Goal: Transaction & Acquisition: Purchase product/service

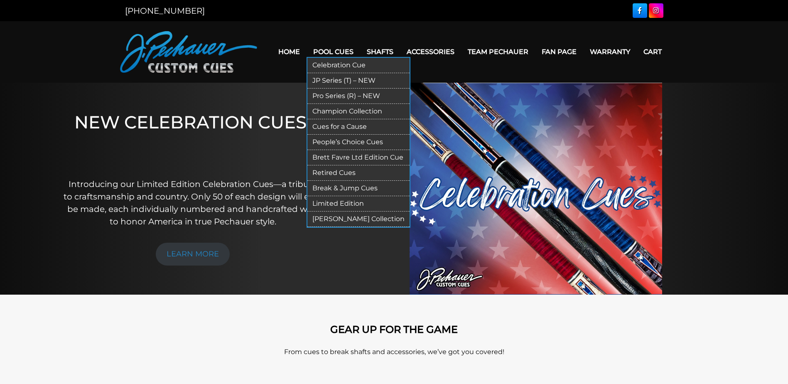
click at [334, 128] on link "Cues for a Cause" at bounding box center [358, 126] width 102 height 15
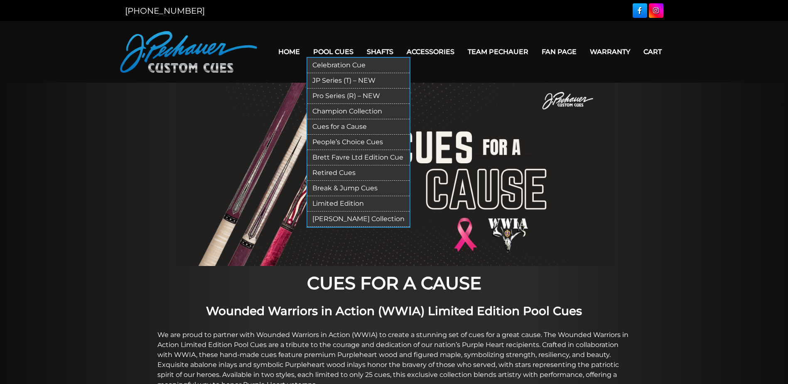
click at [334, 81] on link "JP Series (T) – NEW" at bounding box center [358, 80] width 102 height 15
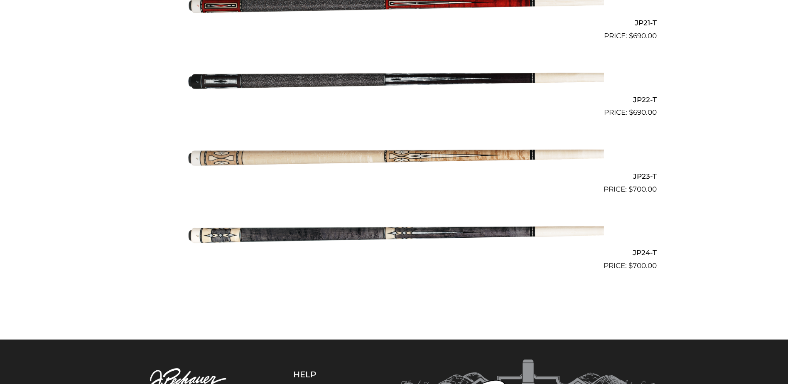
scroll to position [1833, 0]
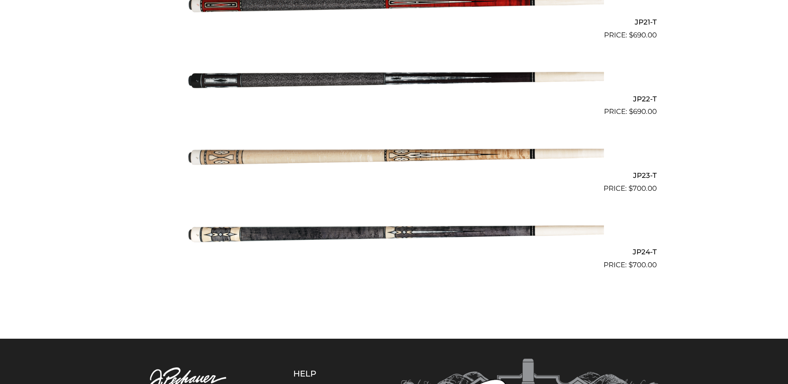
click at [309, 233] on img at bounding box center [394, 232] width 420 height 70
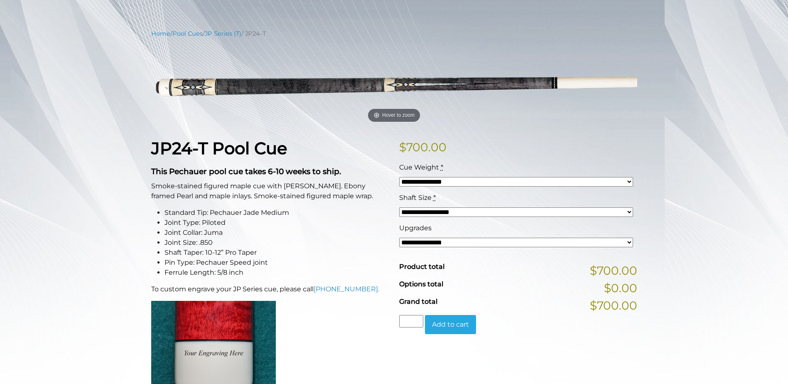
scroll to position [83, 0]
click at [629, 240] on select "**********" at bounding box center [516, 242] width 234 height 10
click at [685, 225] on div "**********" at bounding box center [394, 376] width 788 height 695
click at [632, 242] on select "**********" at bounding box center [516, 242] width 234 height 10
click at [673, 233] on div "**********" at bounding box center [394, 376] width 788 height 695
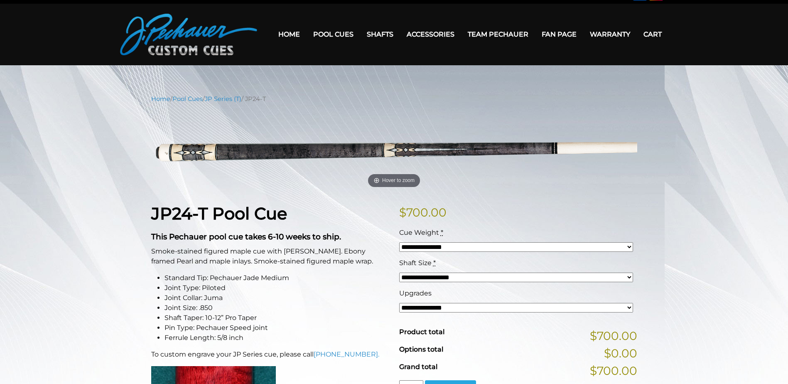
scroll to position [0, 0]
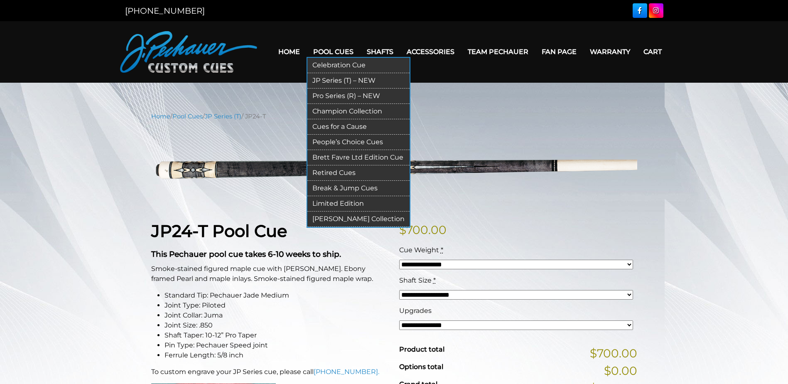
click at [336, 95] on link "Pro Series (R) – NEW" at bounding box center [358, 95] width 102 height 15
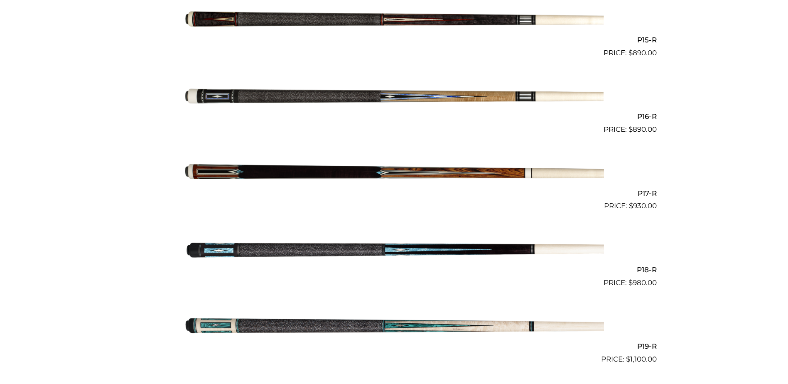
scroll to position [1351, 0]
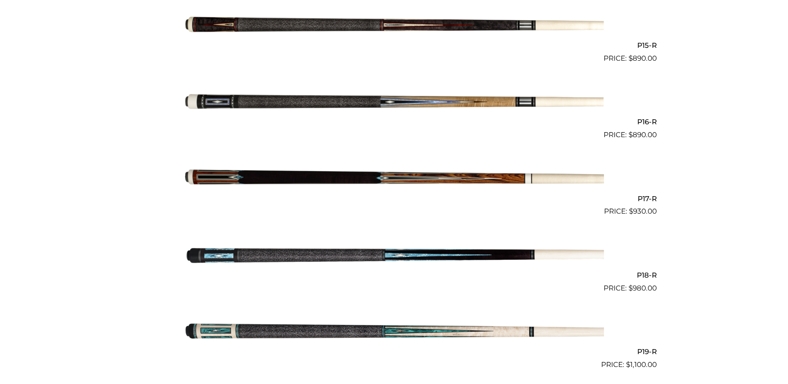
click at [308, 104] on img at bounding box center [394, 102] width 420 height 70
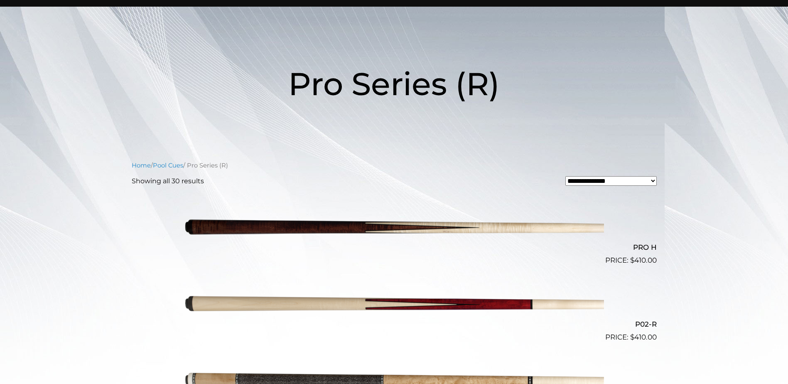
scroll to position [0, 0]
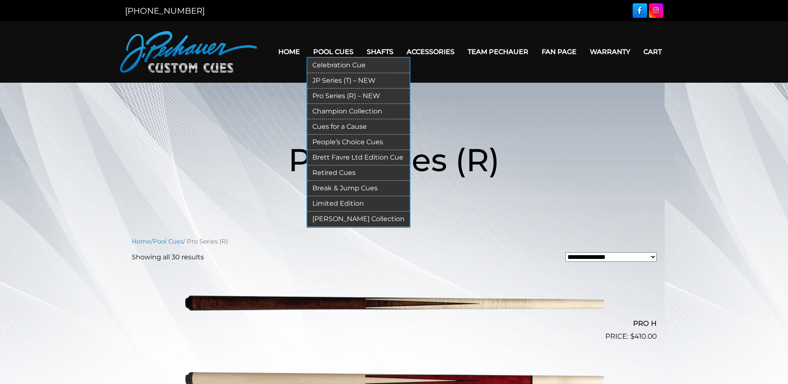
click at [341, 78] on link "JP Series (T) – NEW" at bounding box center [358, 80] width 102 height 15
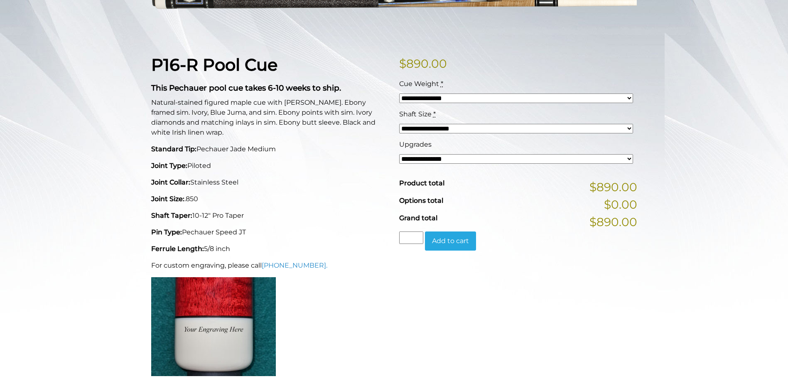
scroll to position [165, 0]
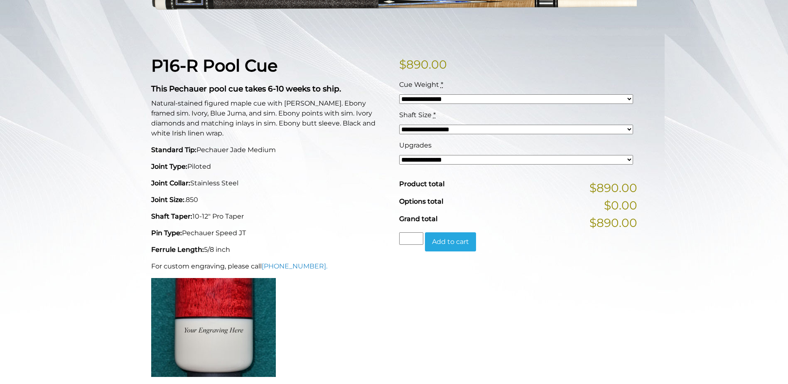
click at [629, 158] on select "**********" at bounding box center [516, 160] width 234 height 10
click at [628, 159] on select "**********" at bounding box center [516, 160] width 234 height 10
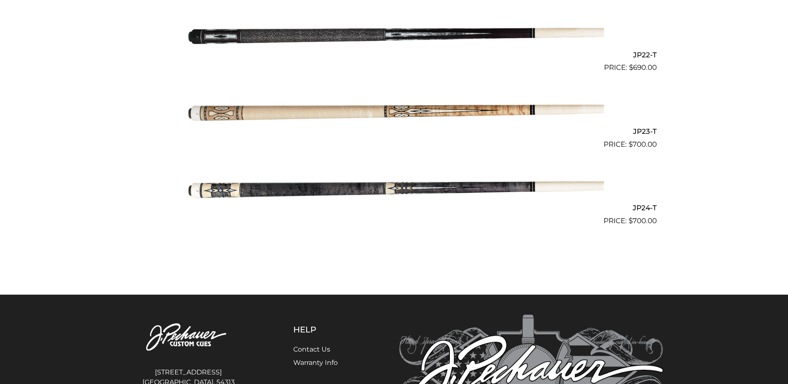
scroll to position [1878, 0]
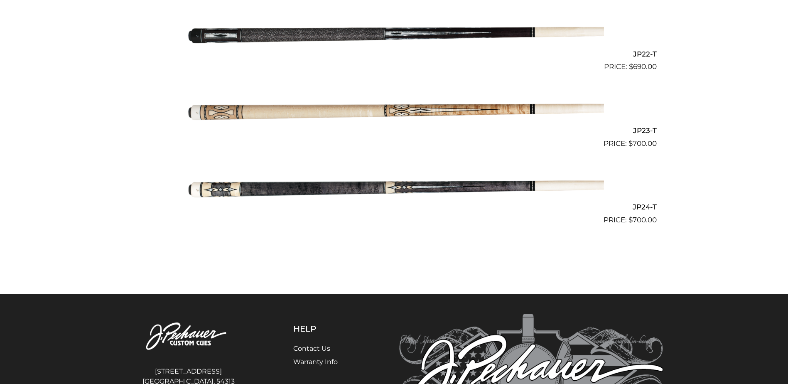
click at [352, 187] on img at bounding box center [394, 187] width 420 height 70
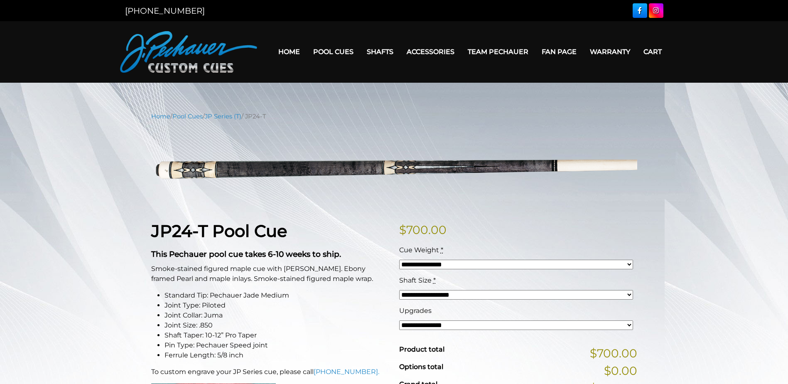
click at [627, 324] on select "**********" at bounding box center [516, 325] width 234 height 10
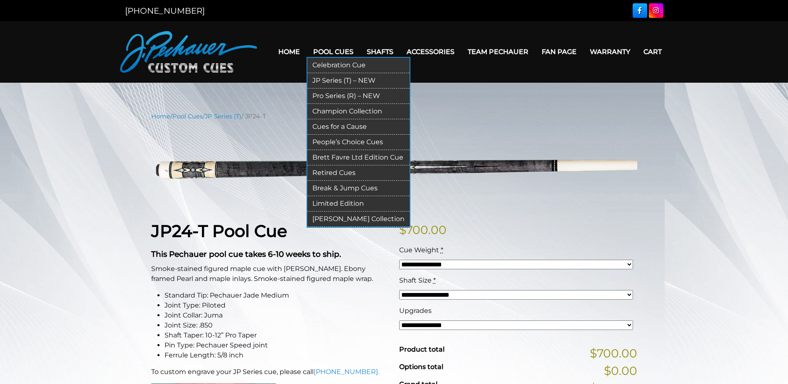
click at [337, 174] on link "Retired Cues" at bounding box center [358, 172] width 102 height 15
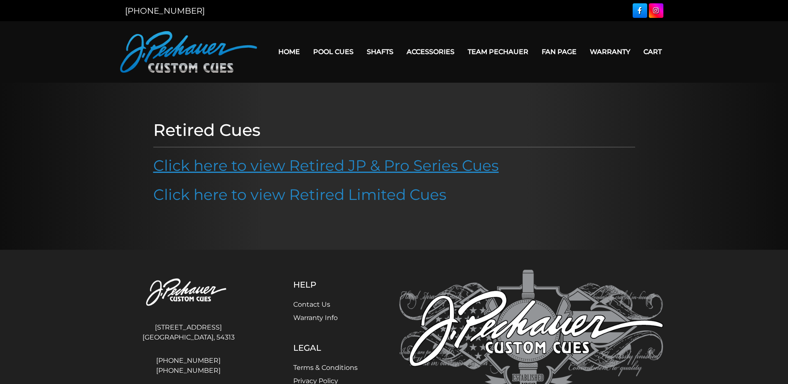
click at [330, 165] on link "Click here to view Retired JP & Pro Series Cues" at bounding box center [326, 165] width 346 height 18
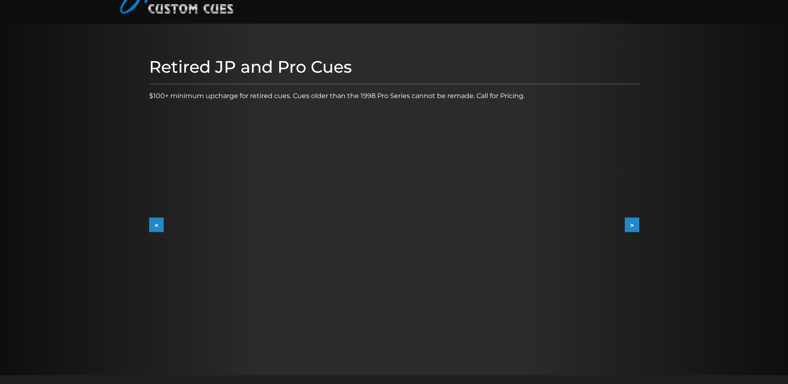
scroll to position [40, 0]
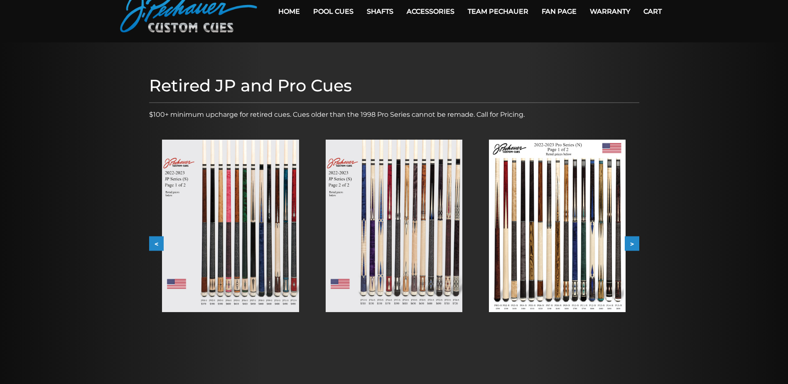
click at [155, 243] on button "<" at bounding box center [156, 243] width 15 height 15
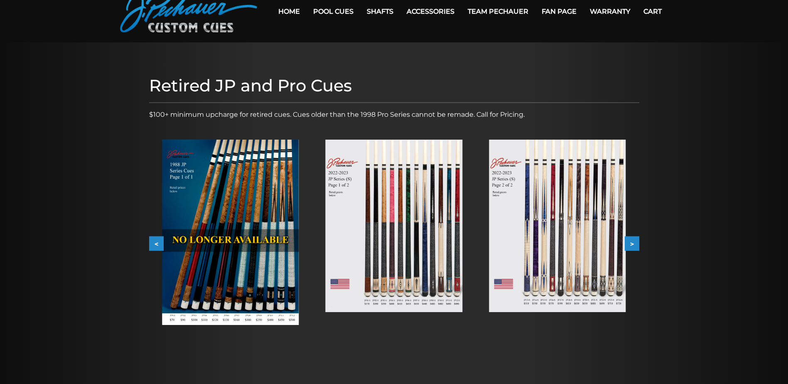
click at [158, 242] on button "<" at bounding box center [156, 243] width 15 height 15
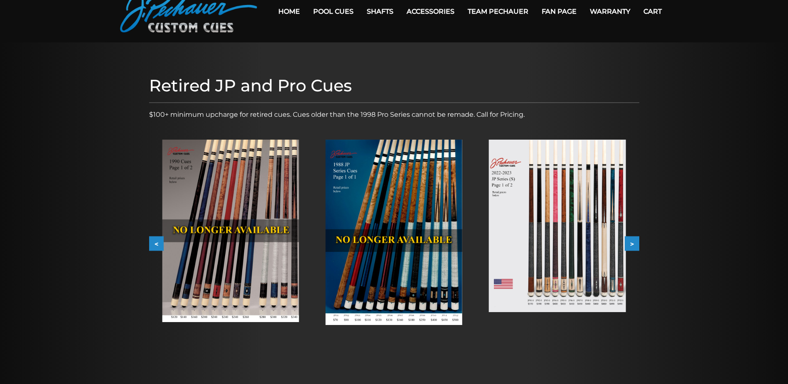
click at [629, 244] on button ">" at bounding box center [632, 243] width 15 height 15
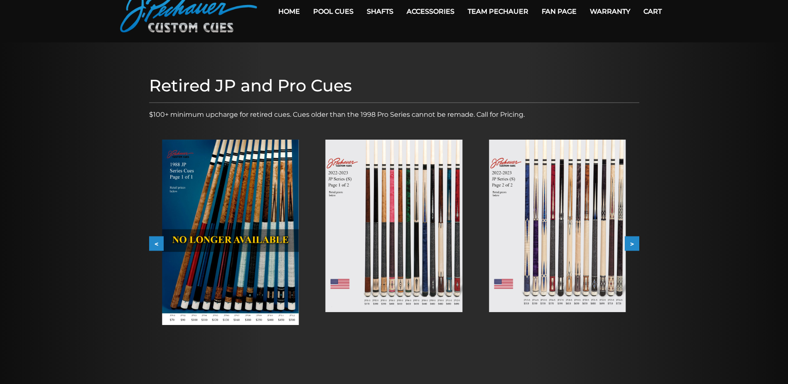
click at [630, 244] on button ">" at bounding box center [632, 243] width 15 height 15
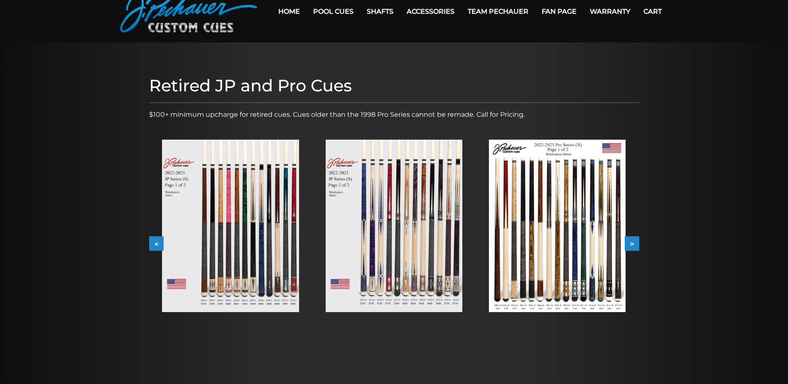
click at [632, 244] on button ">" at bounding box center [632, 243] width 15 height 15
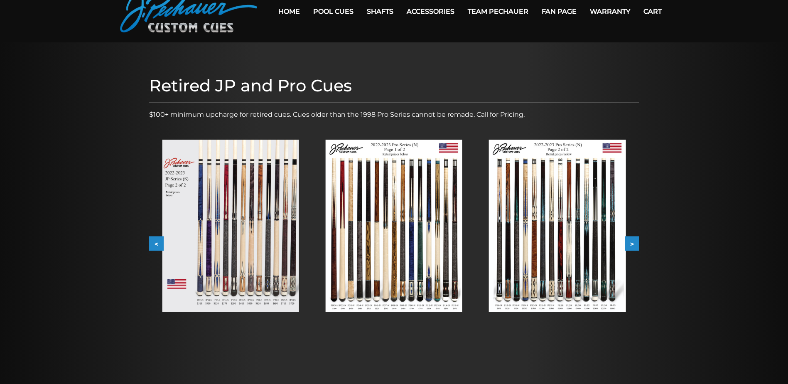
click at [636, 244] on button ">" at bounding box center [632, 243] width 15 height 15
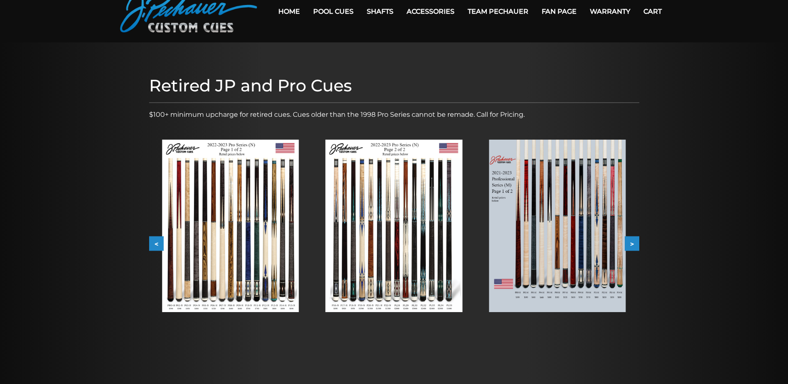
click at [631, 245] on button ">" at bounding box center [632, 243] width 15 height 15
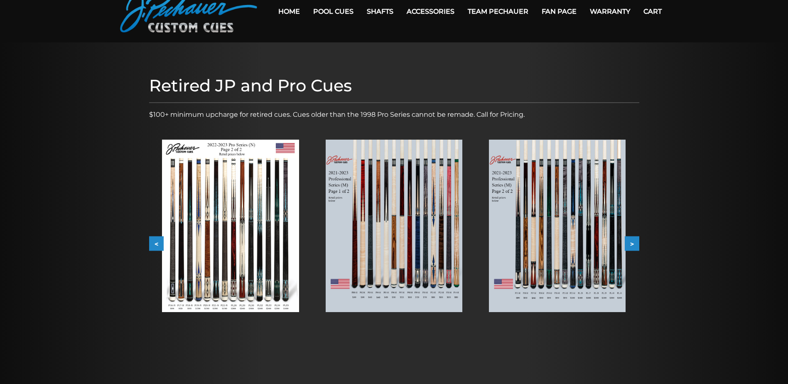
click at [631, 245] on button ">" at bounding box center [632, 243] width 15 height 15
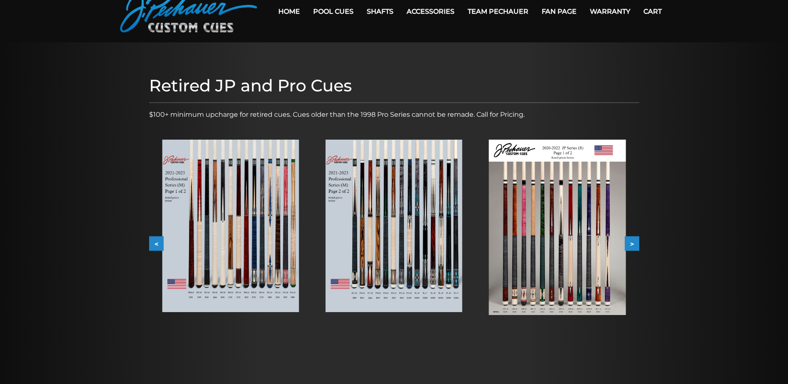
click at [631, 242] on button ">" at bounding box center [632, 243] width 15 height 15
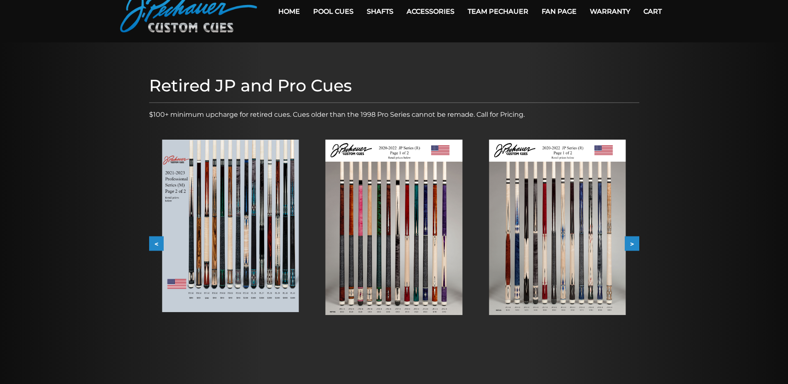
click at [632, 243] on button ">" at bounding box center [632, 243] width 15 height 15
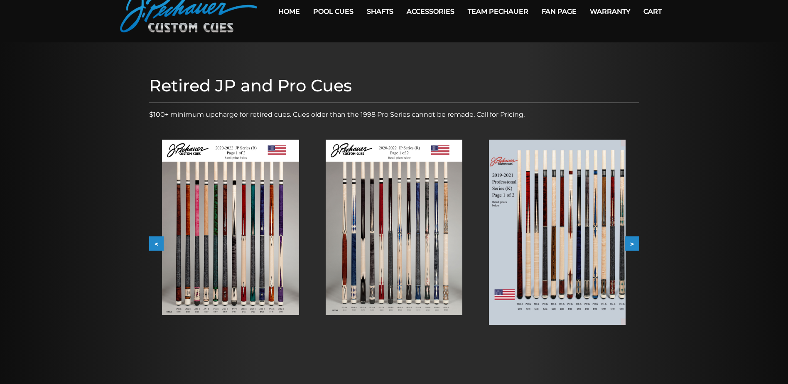
click at [633, 243] on button ">" at bounding box center [632, 243] width 15 height 15
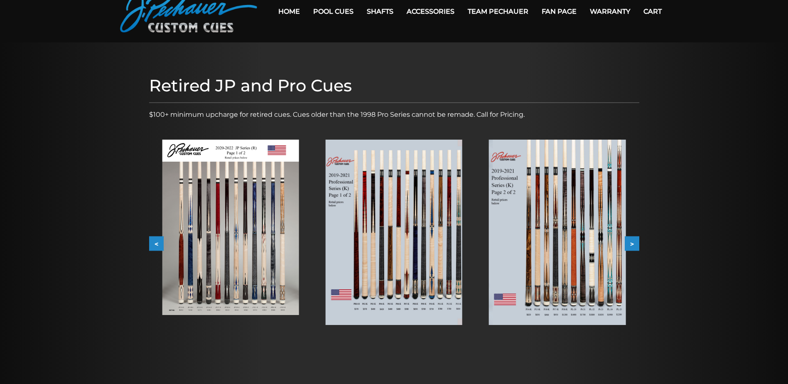
click at [633, 243] on button ">" at bounding box center [632, 243] width 15 height 15
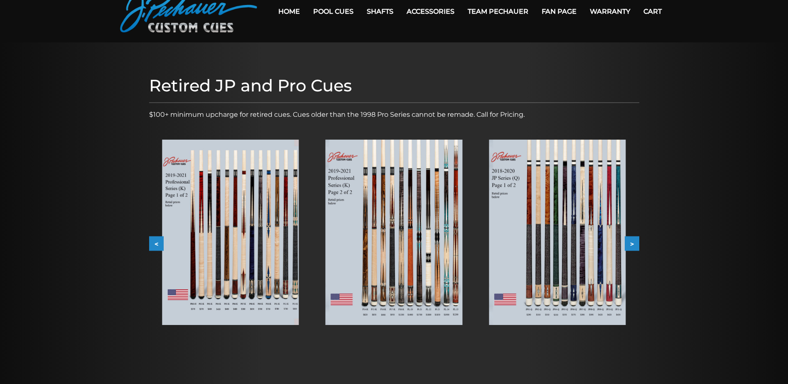
click at [577, 241] on img at bounding box center [557, 232] width 137 height 185
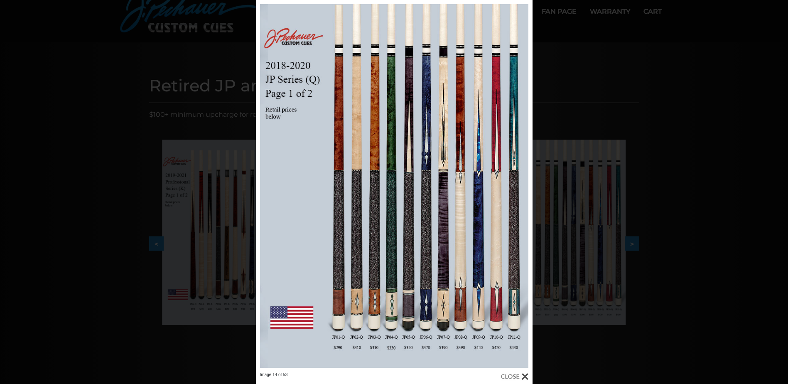
click at [524, 378] on div at bounding box center [514, 376] width 27 height 9
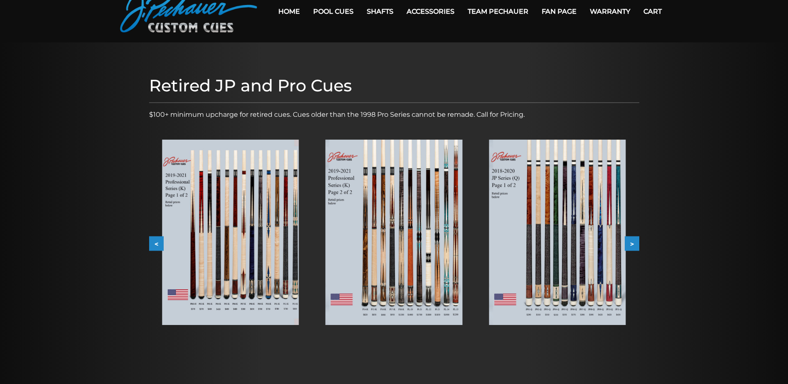
click at [631, 245] on button ">" at bounding box center [632, 243] width 15 height 15
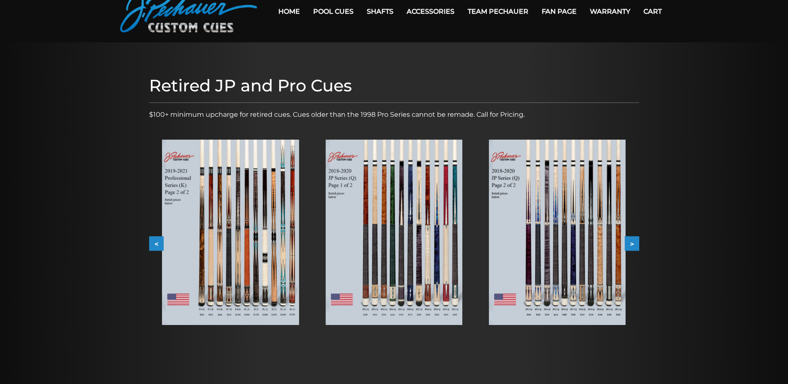
click at [637, 246] on button ">" at bounding box center [632, 243] width 15 height 15
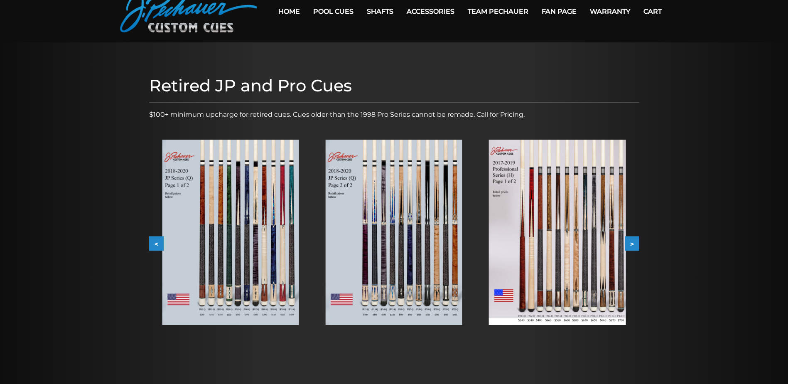
click at [601, 245] on img at bounding box center [557, 232] width 137 height 185
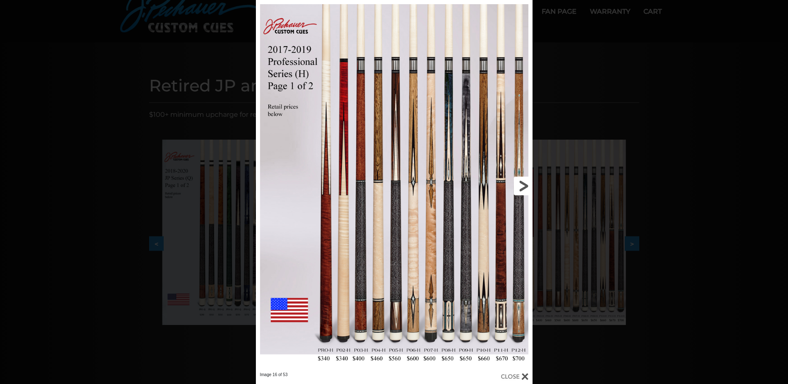
click at [466, 242] on link at bounding box center [470, 186] width 125 height 372
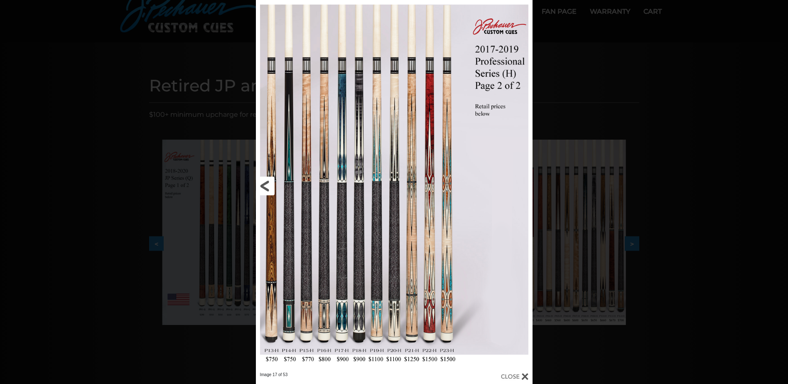
click at [265, 187] on link at bounding box center [318, 186] width 125 height 372
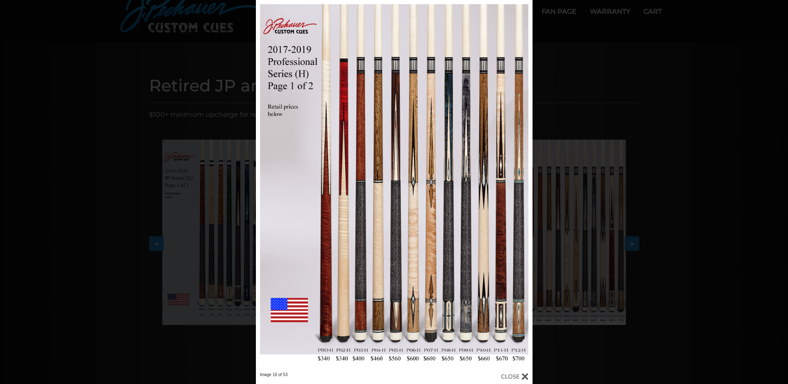
click at [524, 378] on div at bounding box center [514, 376] width 27 height 9
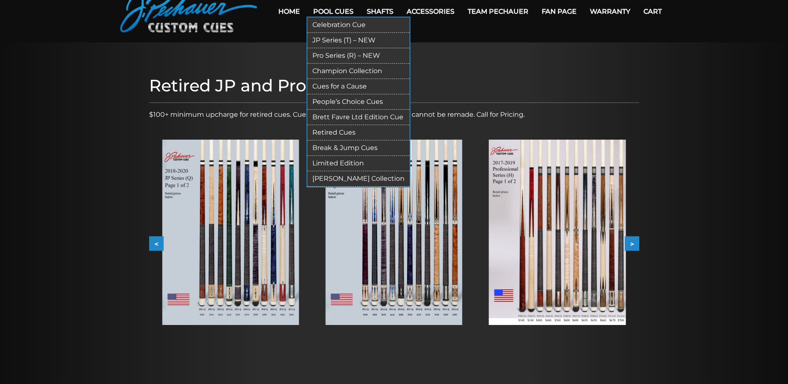
click at [339, 9] on link "Pool Cues" at bounding box center [334, 11] width 54 height 21
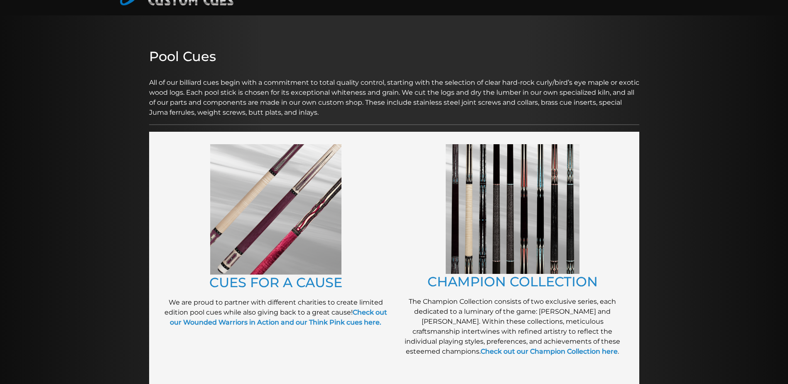
scroll to position [83, 0]
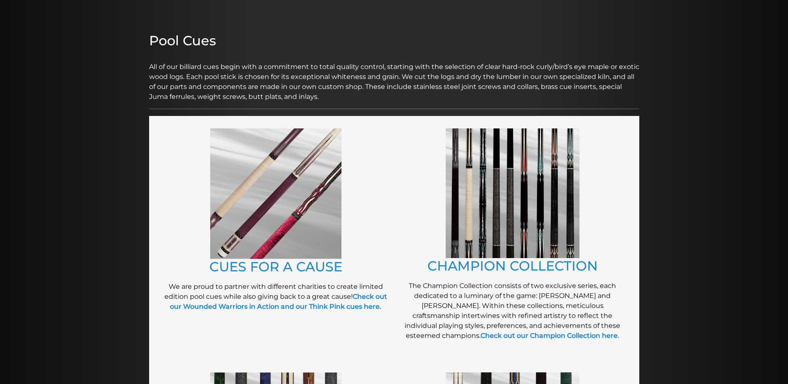
click at [525, 229] on img at bounding box center [513, 193] width 134 height 130
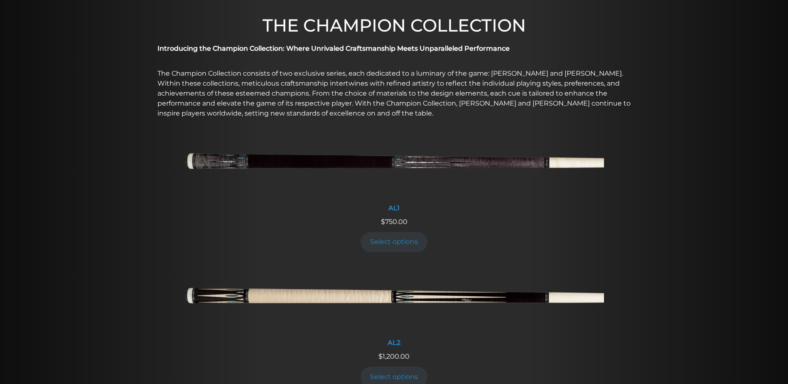
scroll to position [249, 0]
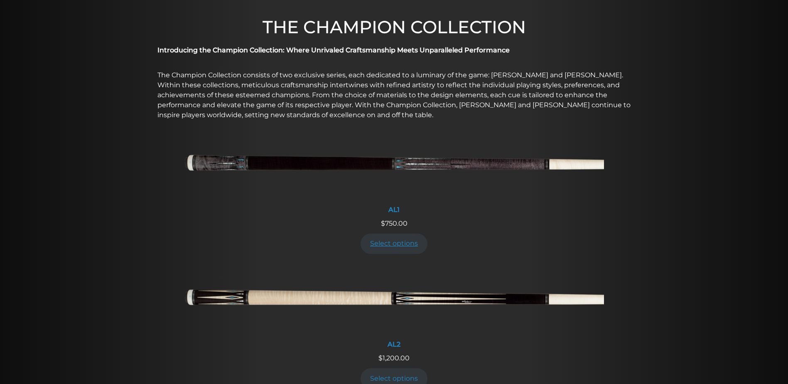
click at [389, 245] on link "Select options" at bounding box center [394, 243] width 67 height 20
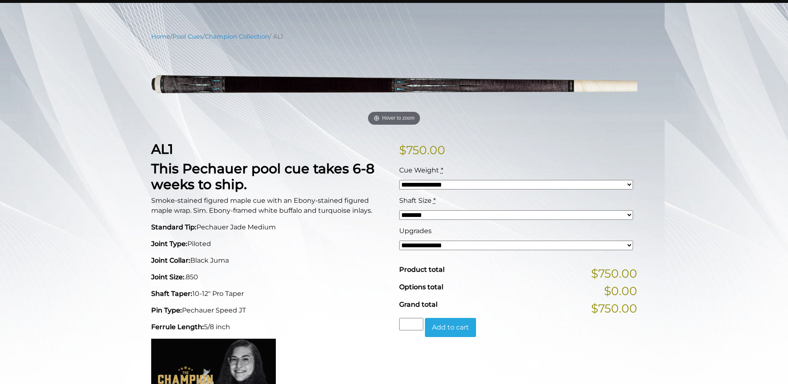
scroll to position [83, 0]
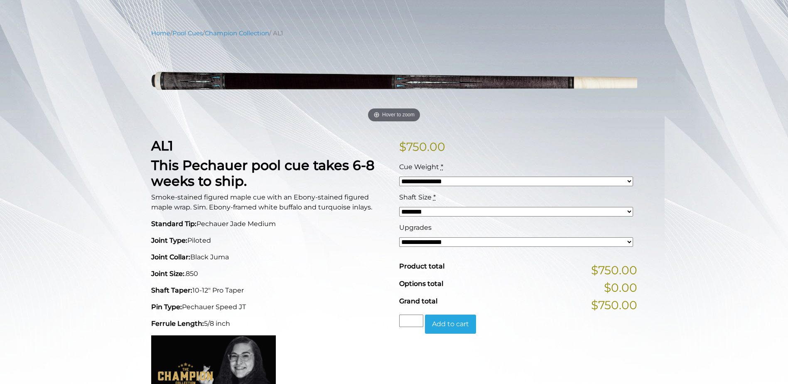
click at [630, 212] on select "******** ******** ******* ********" at bounding box center [516, 212] width 234 height 10
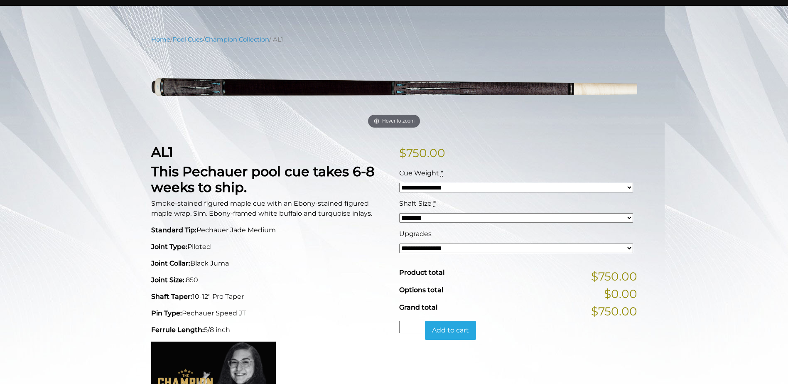
scroll to position [0, 0]
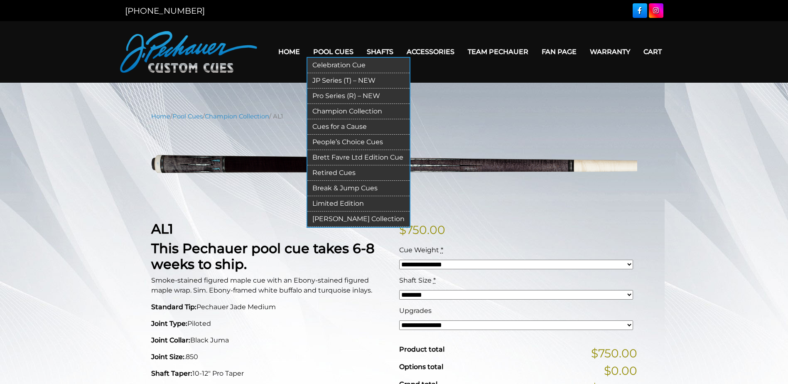
click at [344, 95] on link "Pro Series (R) – NEW" at bounding box center [358, 95] width 102 height 15
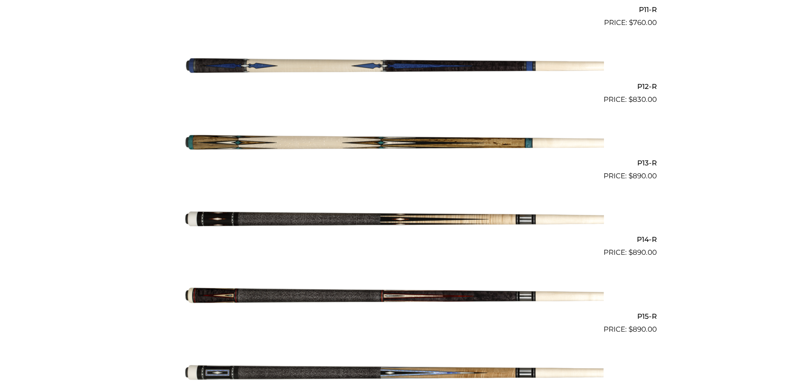
scroll to position [1080, 0]
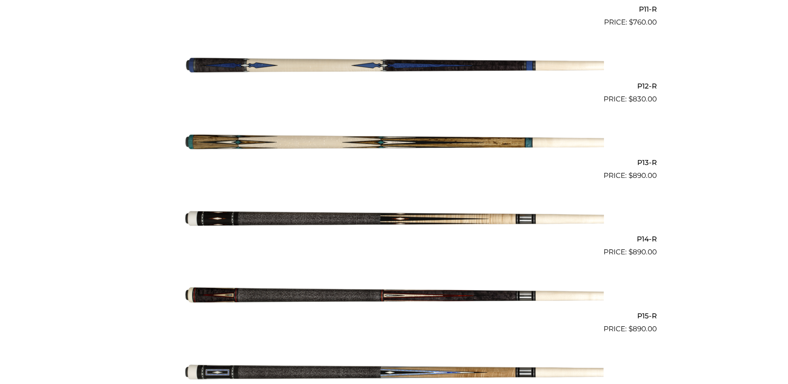
click at [287, 217] on img at bounding box center [394, 219] width 420 height 70
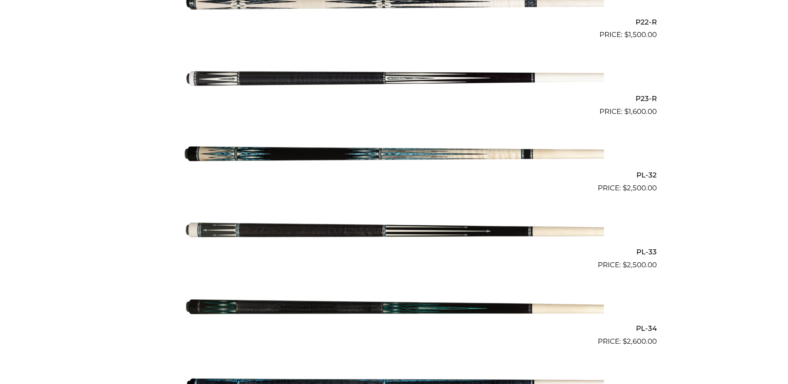
scroll to position [1911, 0]
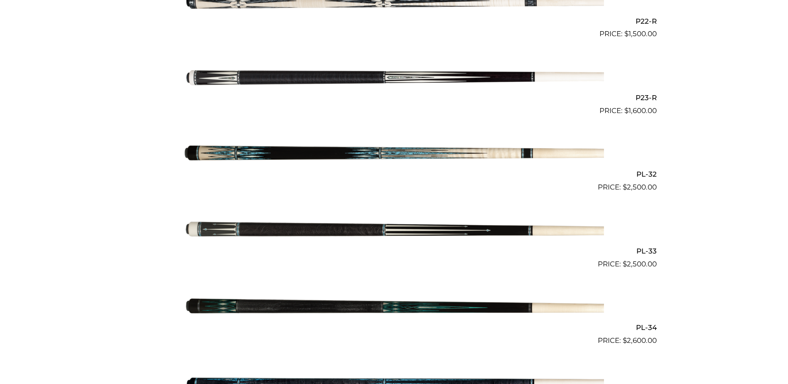
click at [282, 231] on img at bounding box center [394, 231] width 420 height 70
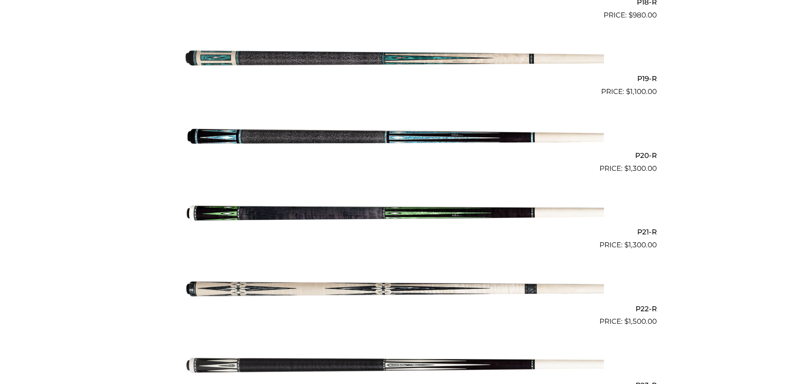
scroll to position [1620, 0]
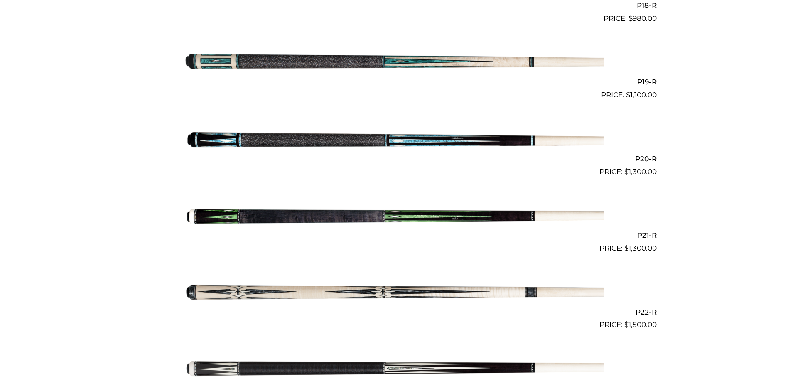
click at [301, 215] on img at bounding box center [394, 216] width 420 height 70
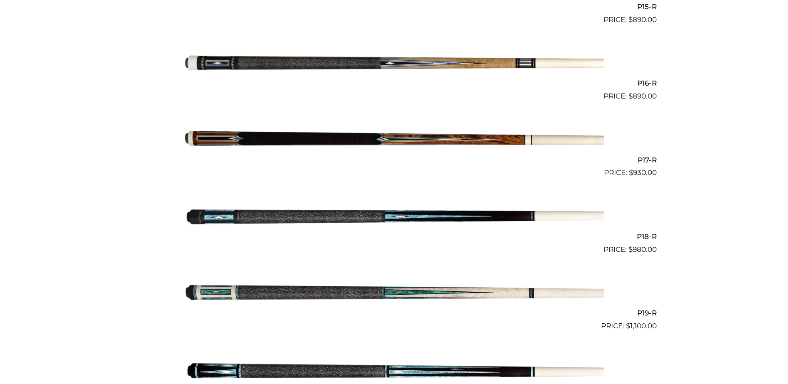
scroll to position [1386, 0]
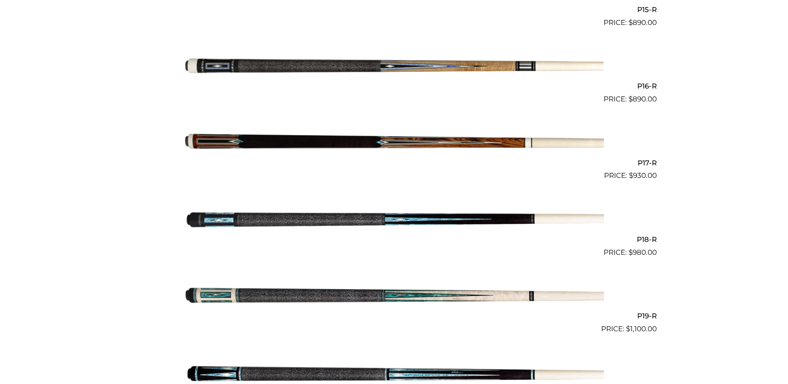
click at [290, 221] on img at bounding box center [394, 219] width 420 height 70
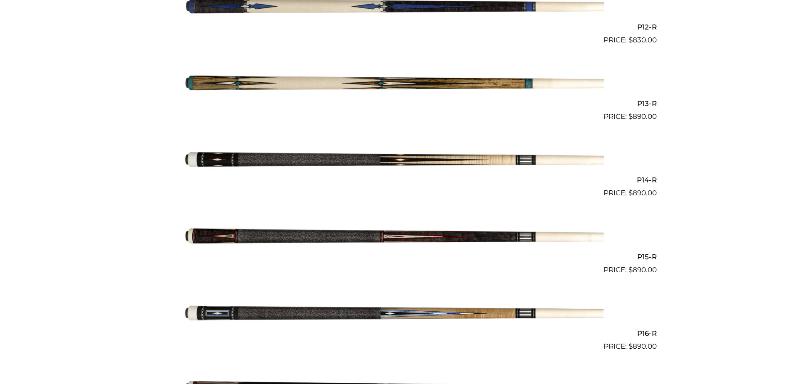
scroll to position [1137, 0]
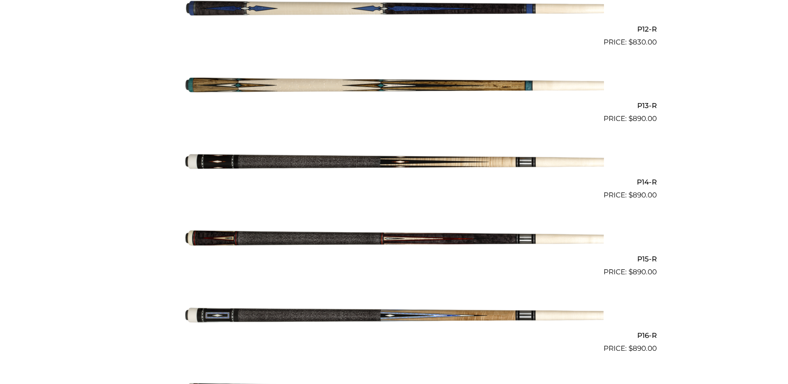
click at [269, 165] on img at bounding box center [394, 163] width 420 height 70
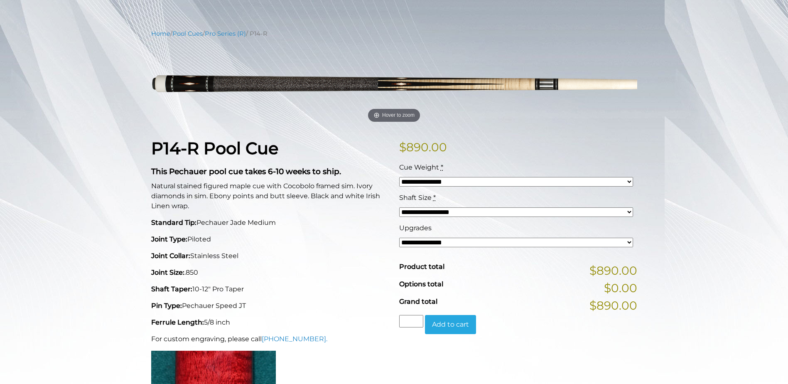
scroll to position [83, 0]
click at [628, 241] on select "**********" at bounding box center [516, 242] width 234 height 10
click at [631, 240] on select "**********" at bounding box center [516, 242] width 234 height 10
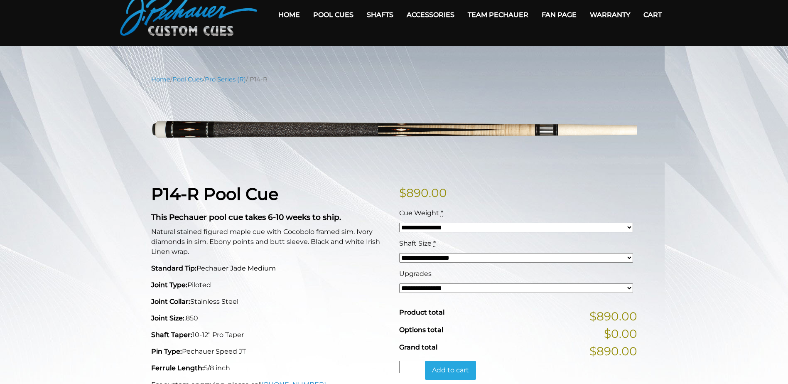
scroll to position [42, 0]
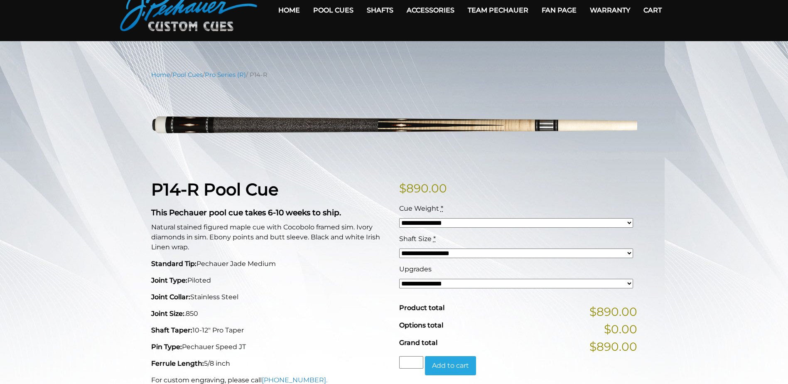
click at [102, 128] on div "**********" at bounding box center [394, 368] width 788 height 596
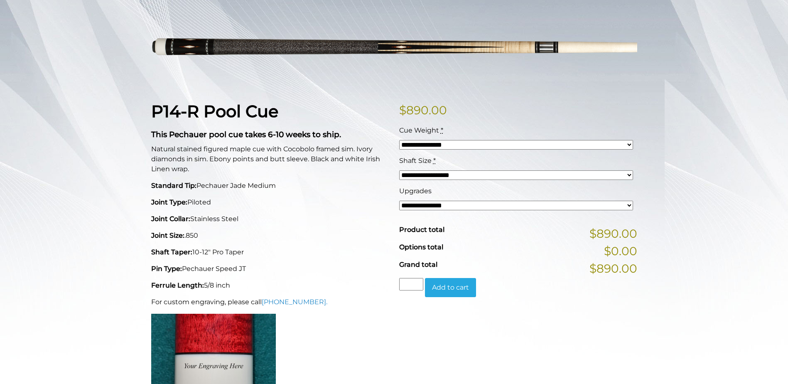
scroll to position [125, 0]
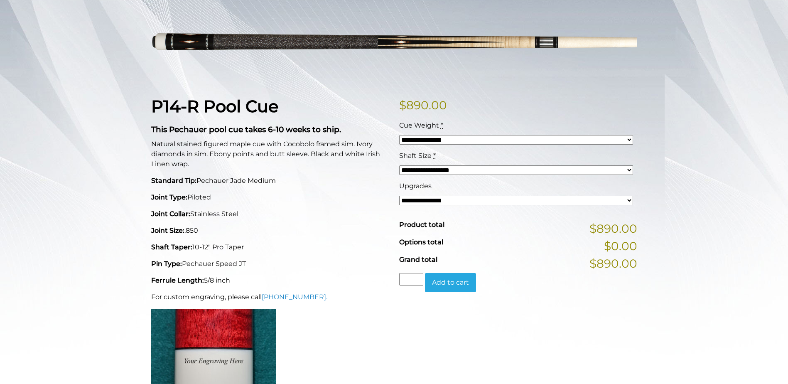
click at [627, 169] on select "**********" at bounding box center [516, 170] width 234 height 10
select select "*****"
click at [399, 165] on select "**********" at bounding box center [516, 170] width 234 height 10
click at [630, 199] on select "**********" at bounding box center [516, 201] width 234 height 10
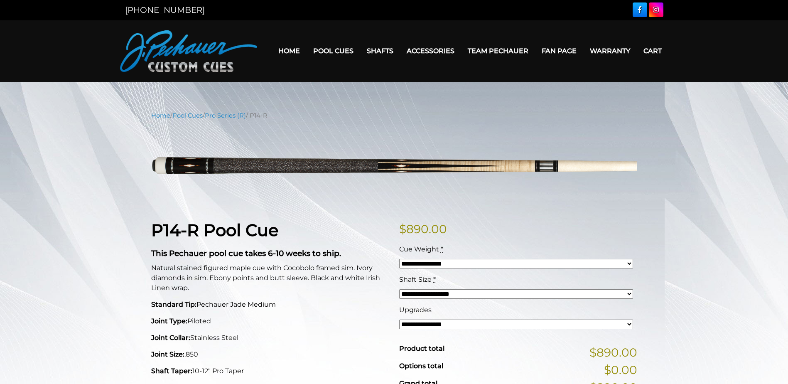
scroll to position [0, 0]
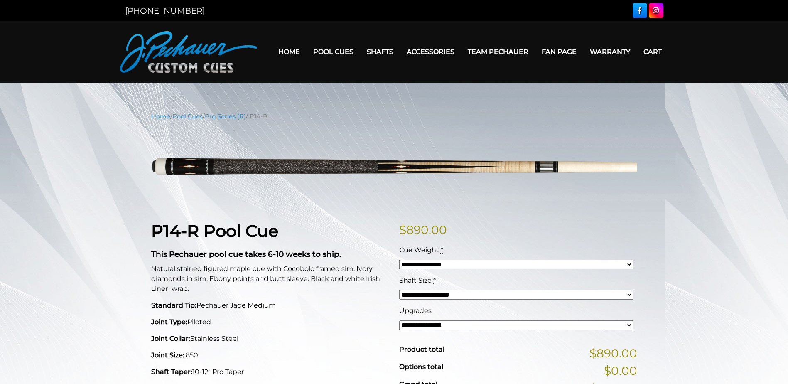
click at [289, 50] on link "Home" at bounding box center [289, 51] width 35 height 21
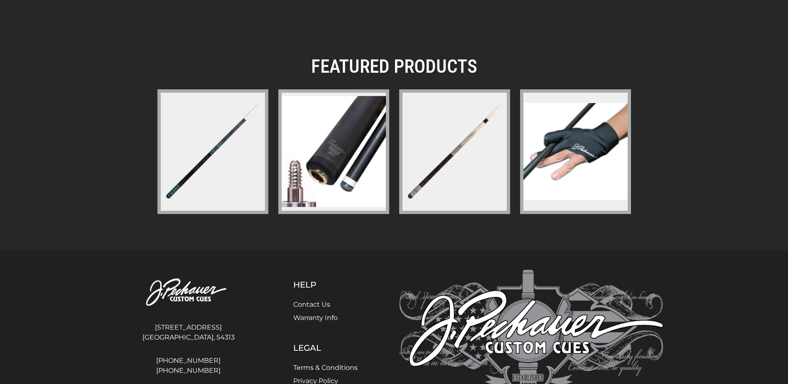
scroll to position [1163, 0]
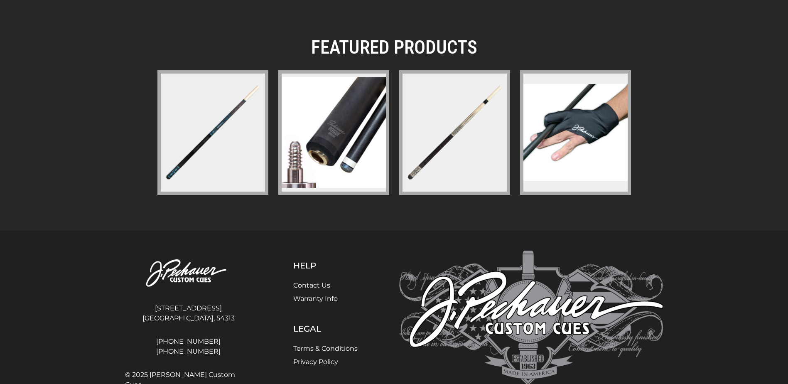
click at [324, 168] on img at bounding box center [334, 132] width 104 height 111
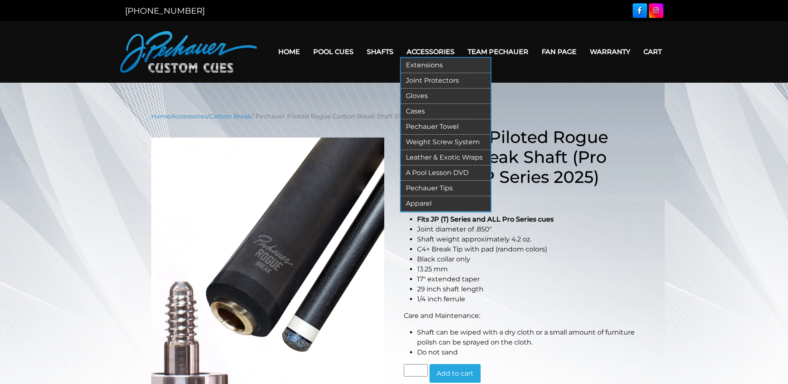
click at [438, 51] on link "Accessories" at bounding box center [430, 51] width 61 height 21
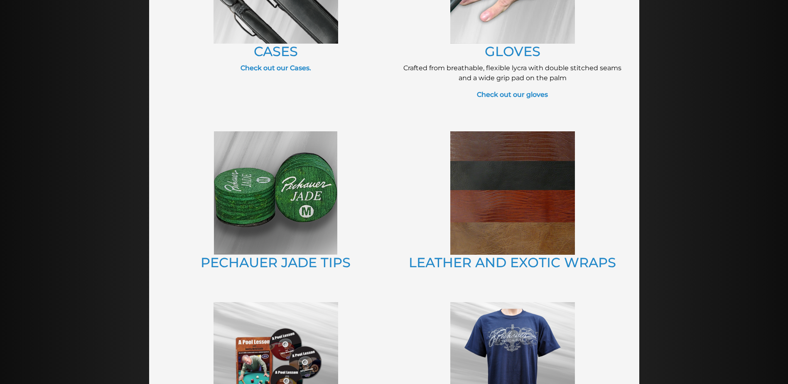
scroll to position [456, 0]
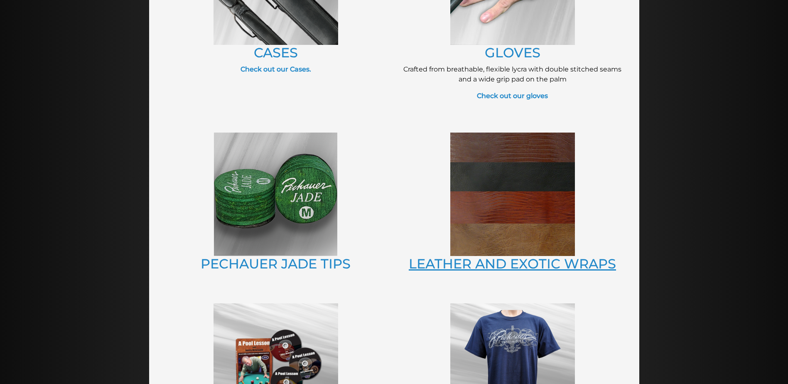
click at [557, 260] on link "LEATHER AND EXOTIC WRAPS" at bounding box center [512, 263] width 207 height 16
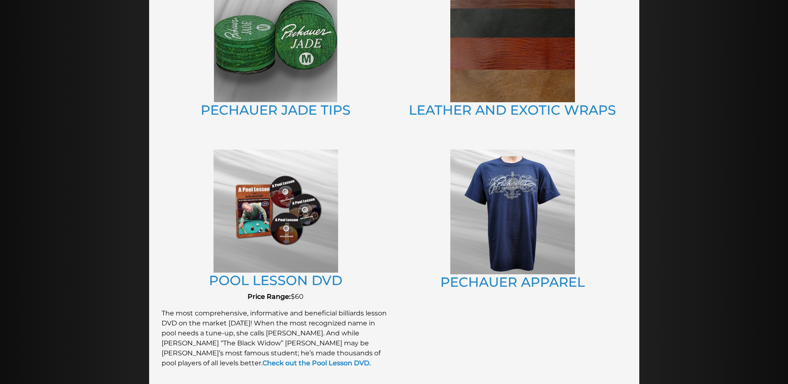
scroll to position [615, 0]
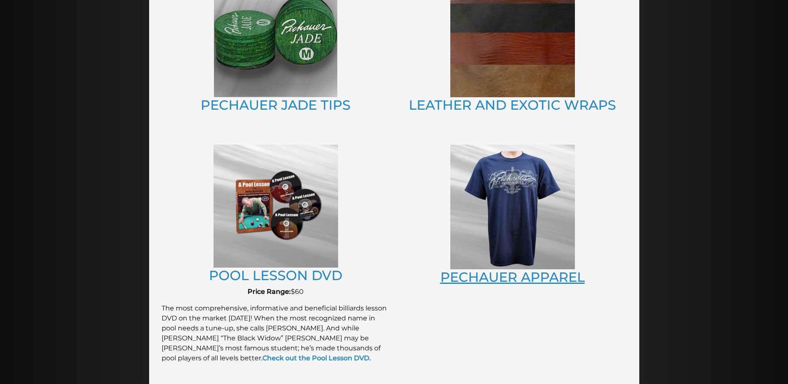
click at [475, 280] on link "PECHAUER APPAREL" at bounding box center [512, 277] width 145 height 16
